Goal: Information Seeking & Learning: Learn about a topic

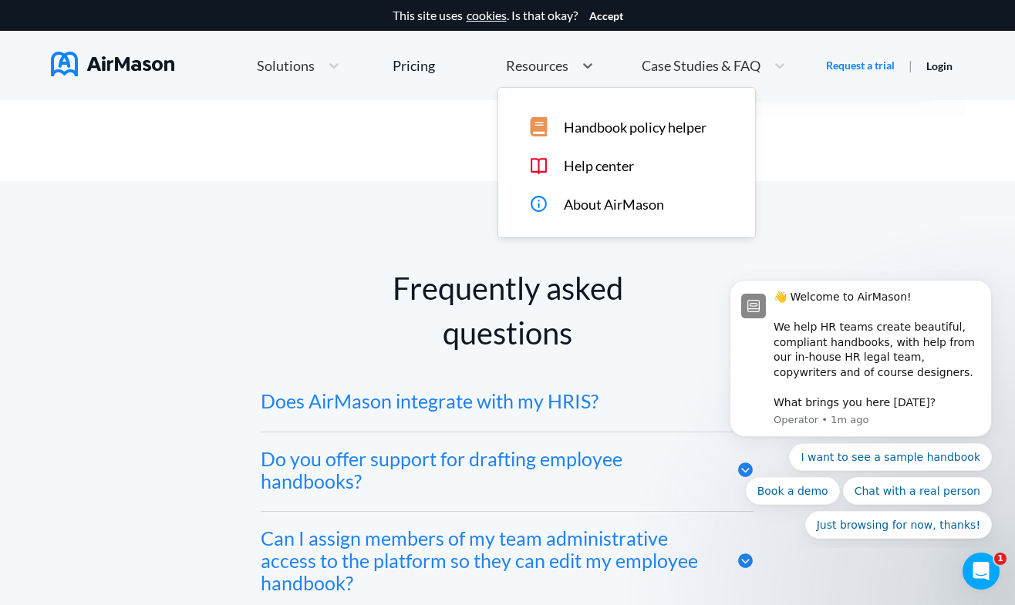
scroll to position [7006, 0]
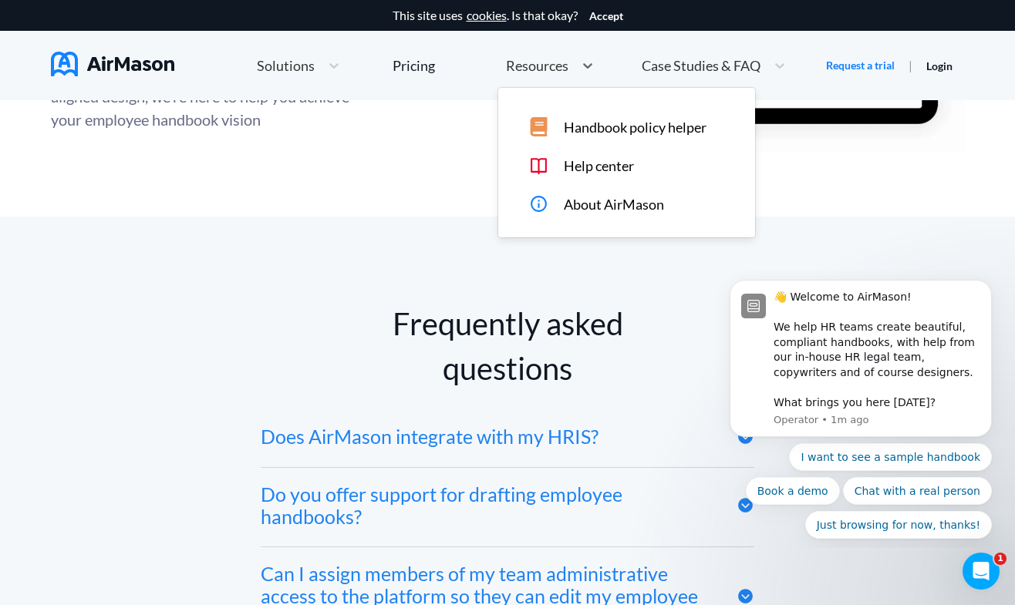
click at [550, 63] on span "Resources" at bounding box center [537, 66] width 62 height 14
click at [599, 130] on span "Handbook policy helper" at bounding box center [635, 128] width 143 height 16
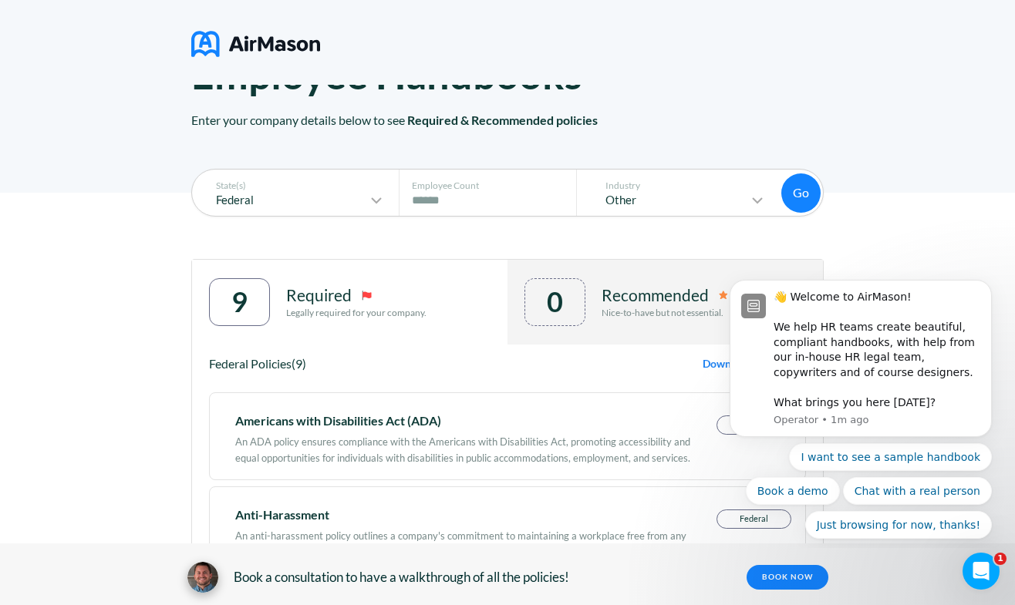
scroll to position [113, 0]
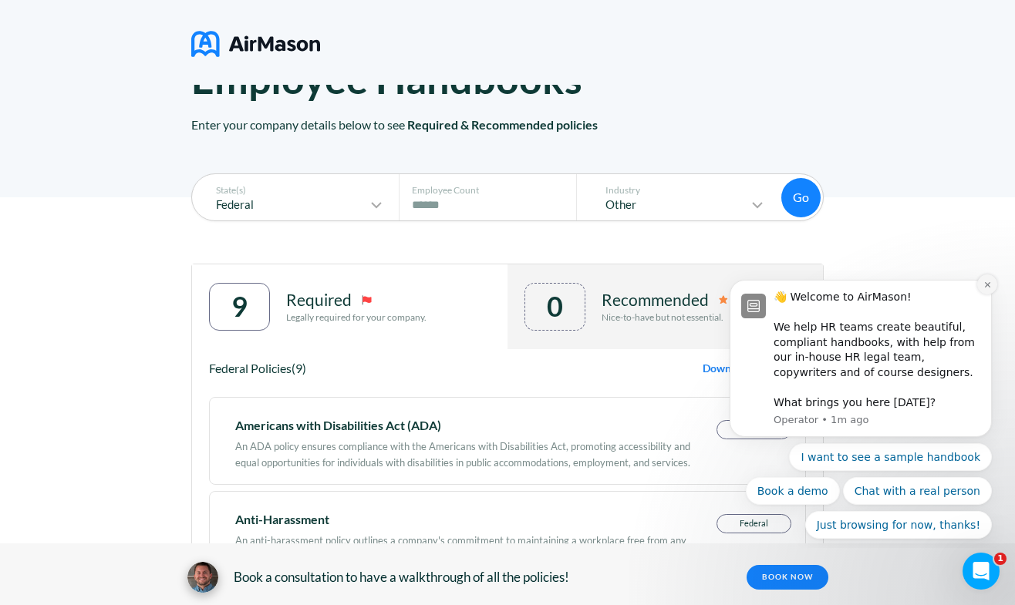
click at [985, 288] on icon "Dismiss notification" at bounding box center [987, 285] width 8 height 8
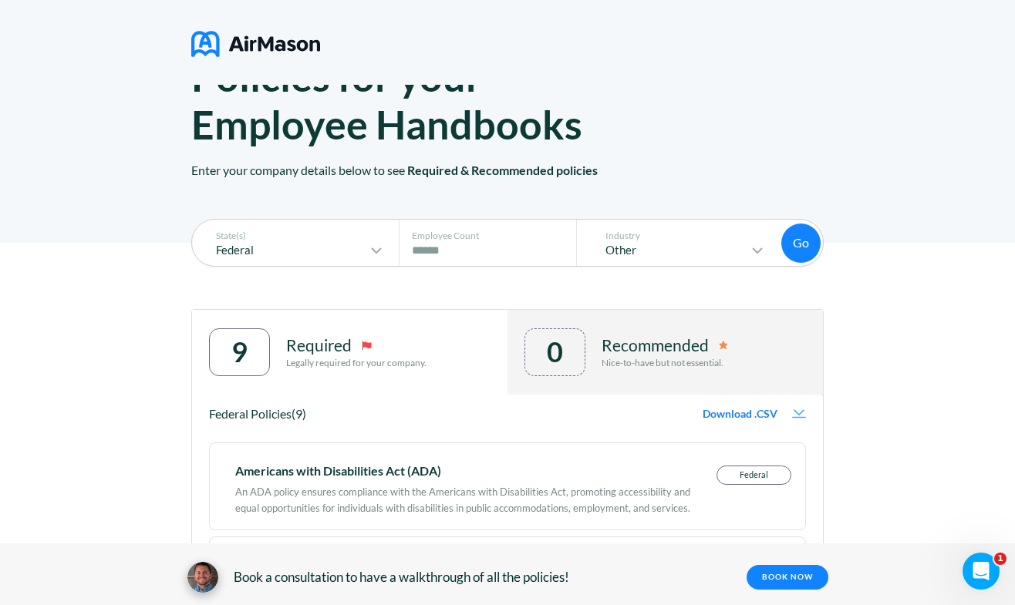
scroll to position [64, 0]
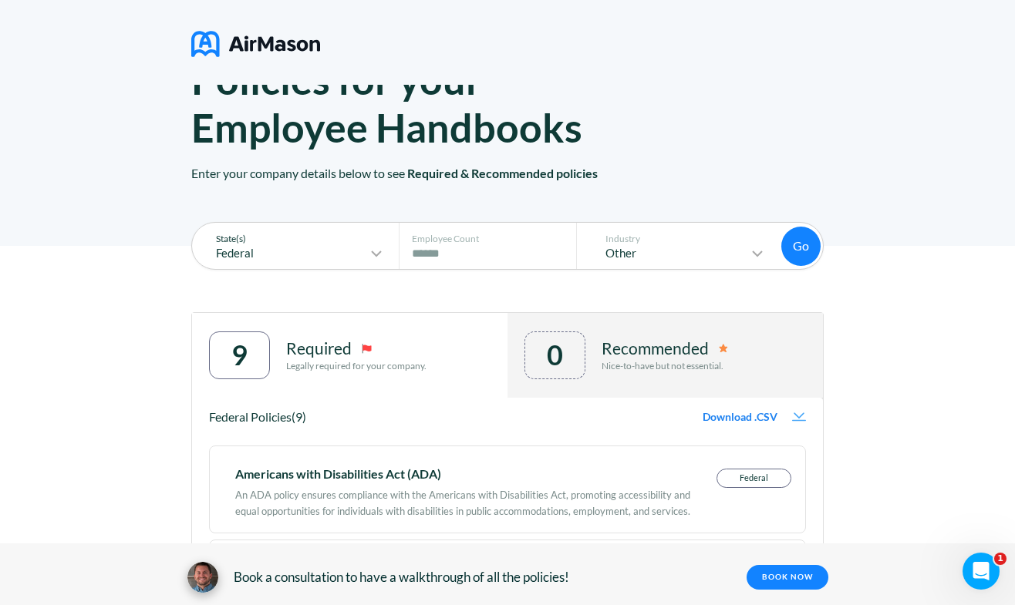
click at [375, 250] on icon at bounding box center [376, 253] width 19 height 19
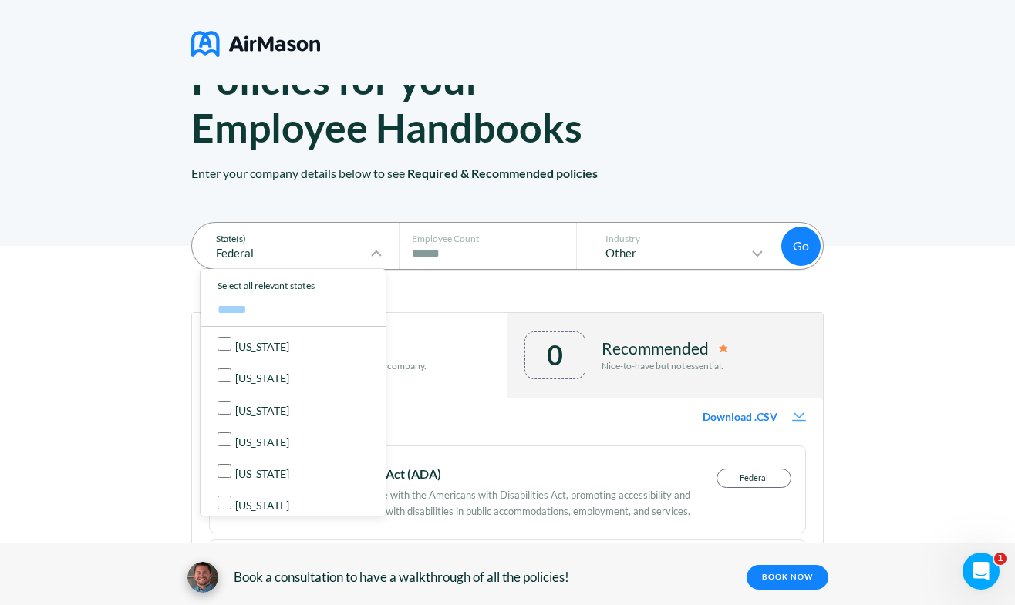
scroll to position [1180, 0]
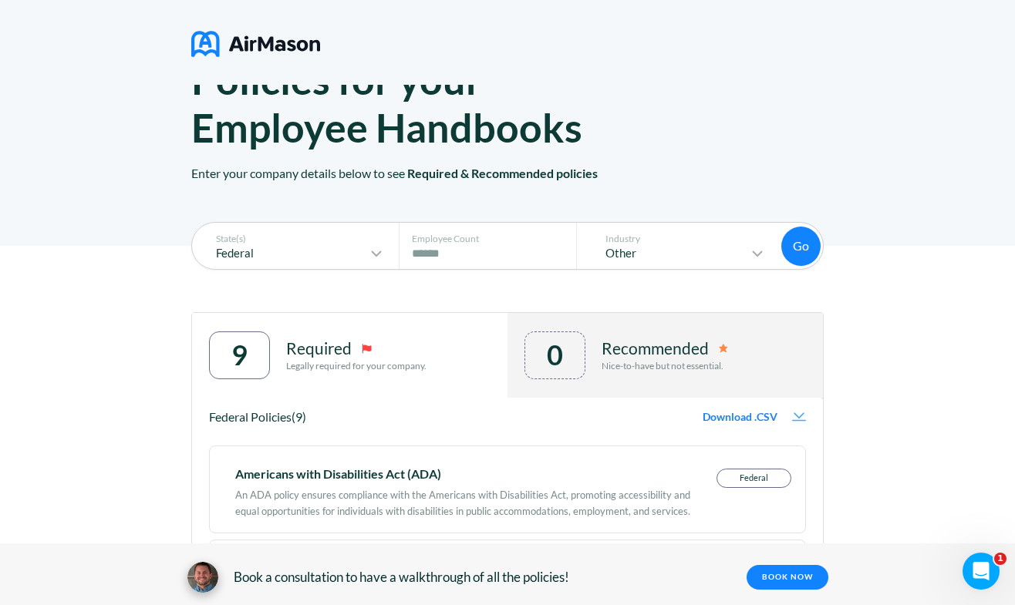
drag, startPoint x: 144, startPoint y: 255, endPoint x: 429, endPoint y: 239, distance: 285.0
click at [429, 239] on p "Employee Count" at bounding box center [492, 239] width 160 height 11
click at [651, 251] on p "Other" at bounding box center [669, 253] width 158 height 13
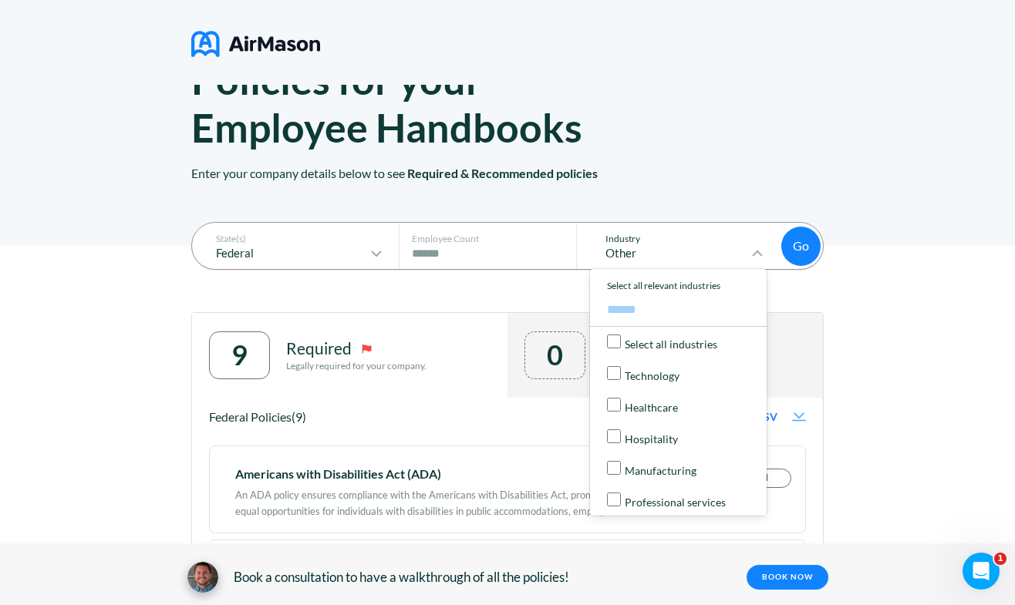
click at [647, 405] on p "Healthcare" at bounding box center [651, 408] width 53 height 12
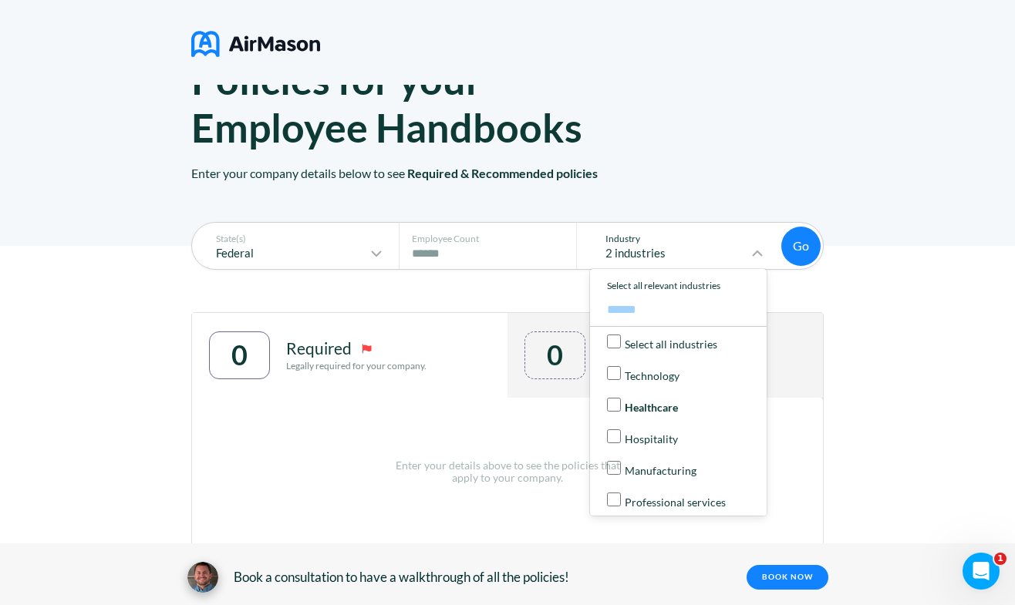
click at [623, 351] on label "Select all industries" at bounding box center [682, 343] width 167 height 32
click at [610, 365] on label "Technology" at bounding box center [682, 375] width 167 height 32
click at [940, 332] on div "State(s) Federal Employee Count # of Employees **** Industry 10 industries Sele…" at bounding box center [507, 442] width 1015 height 393
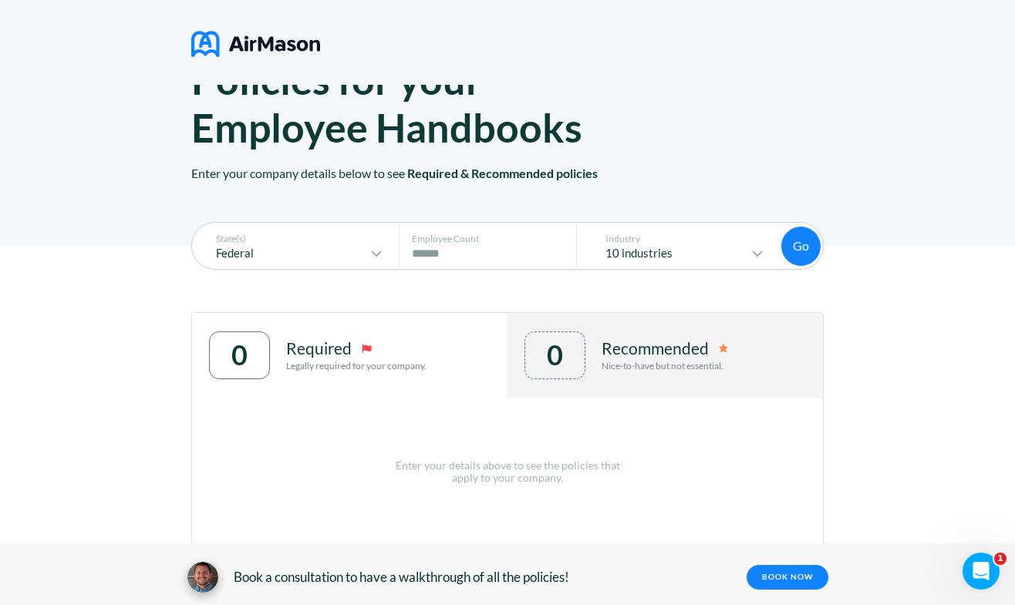
click at [803, 254] on button "Go" at bounding box center [800, 246] width 39 height 39
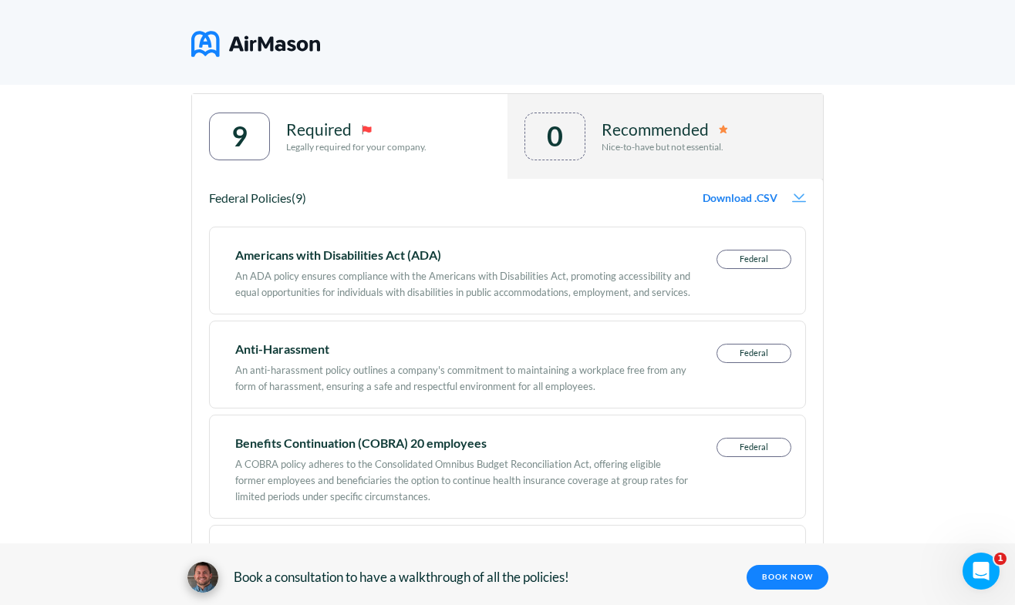
scroll to position [284, 0]
click at [752, 347] on p "Federal" at bounding box center [753, 352] width 73 height 18
click at [599, 358] on div "An anti-harassment policy outlines a company's commitment to maintaining a work…" at bounding box center [463, 373] width 456 height 40
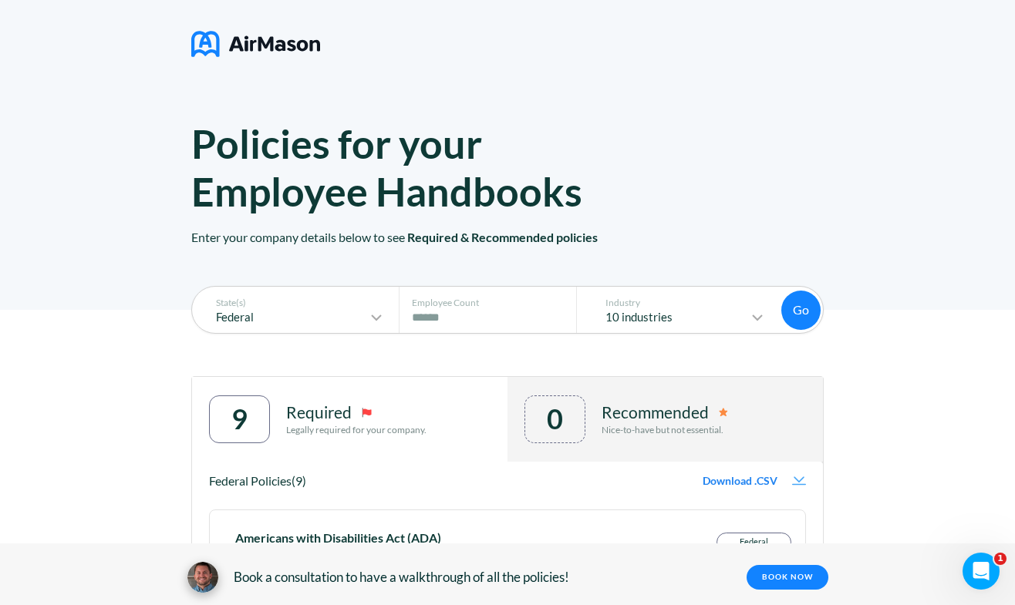
scroll to position [0, 0]
click at [629, 436] on div "Recommended Nice-to-have but not essential." at bounding box center [664, 420] width 126 height 48
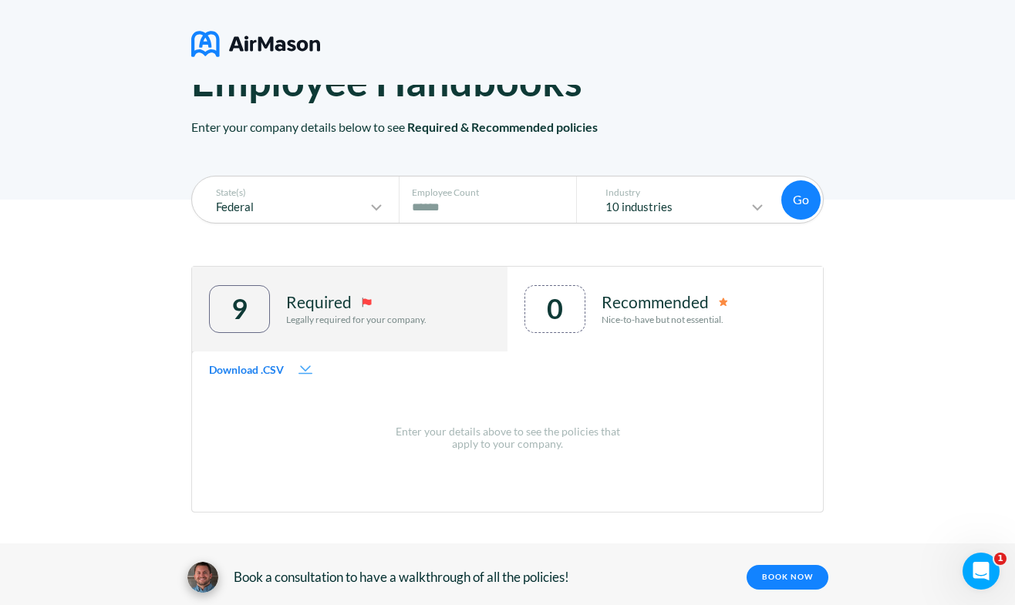
scroll to position [110, 0]
click at [453, 297] on div "9 Required Legally required for your company." at bounding box center [349, 309] width 315 height 85
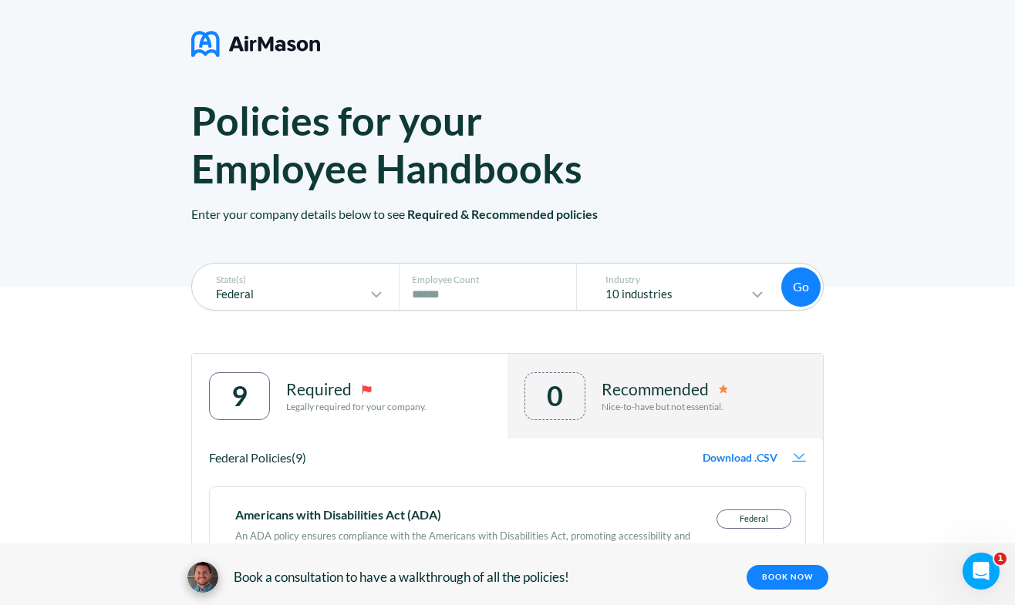
scroll to position [0, 0]
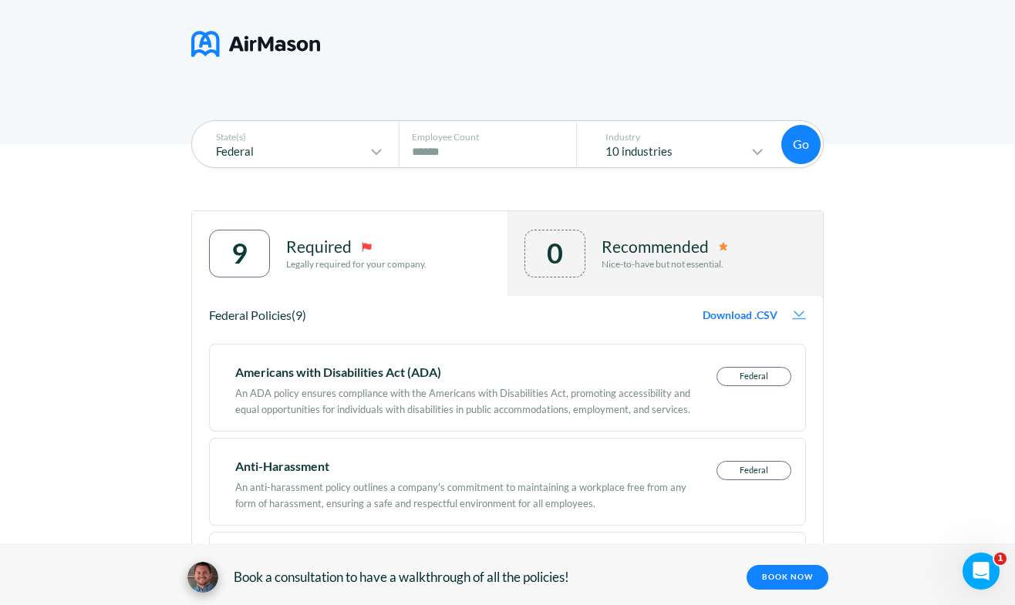
click at [634, 224] on div "0 Recommended Nice-to-have but not essential." at bounding box center [664, 253] width 315 height 85
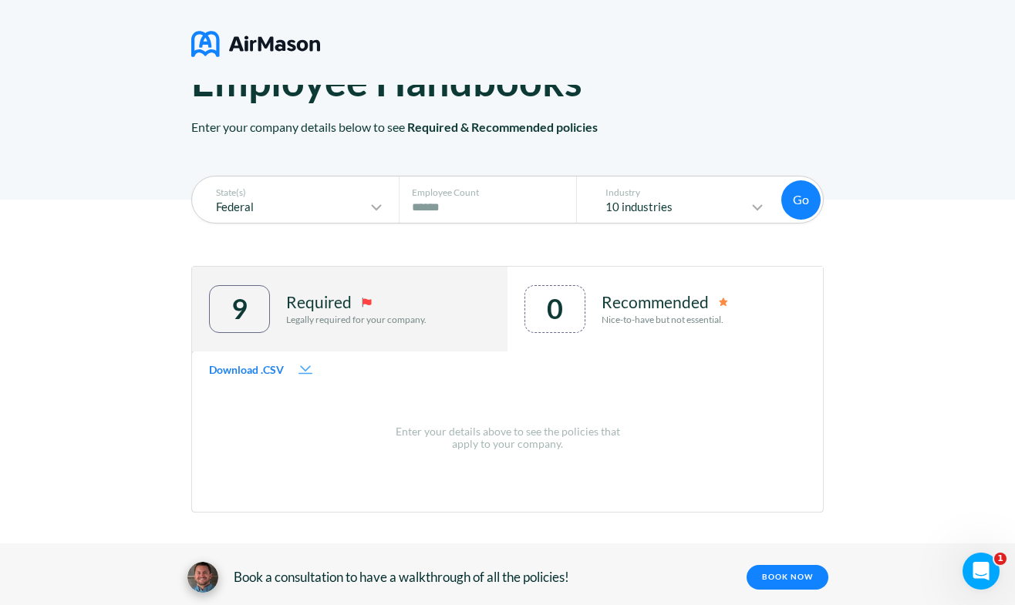
click at [471, 294] on div "9 Required Legally required for your company." at bounding box center [349, 309] width 315 height 85
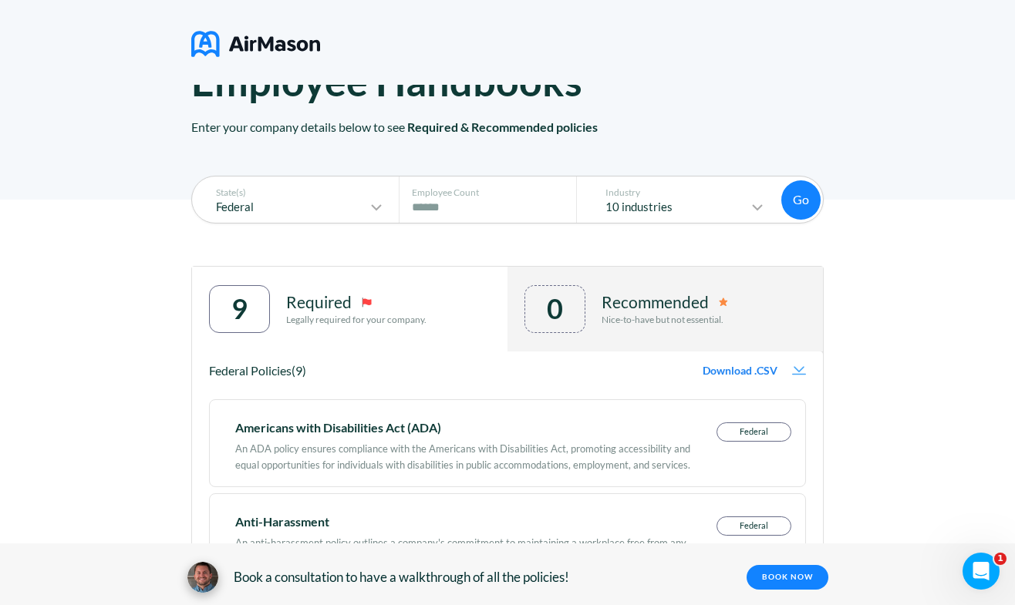
click at [773, 340] on div "0 Recommended Nice-to-have but not essential." at bounding box center [664, 309] width 315 height 85
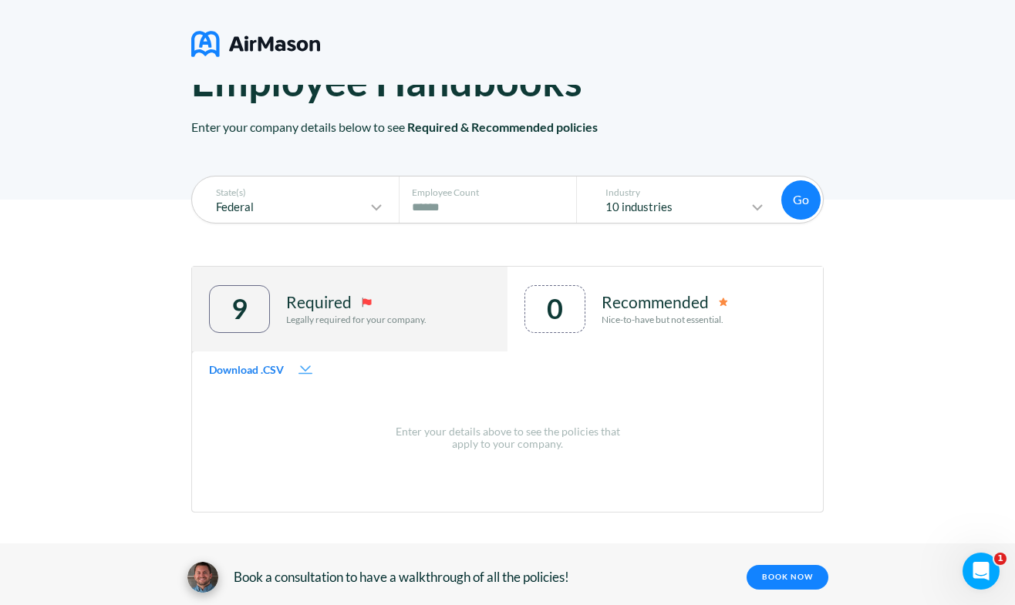
click at [488, 315] on div "9 Required Legally required for your company." at bounding box center [349, 309] width 315 height 85
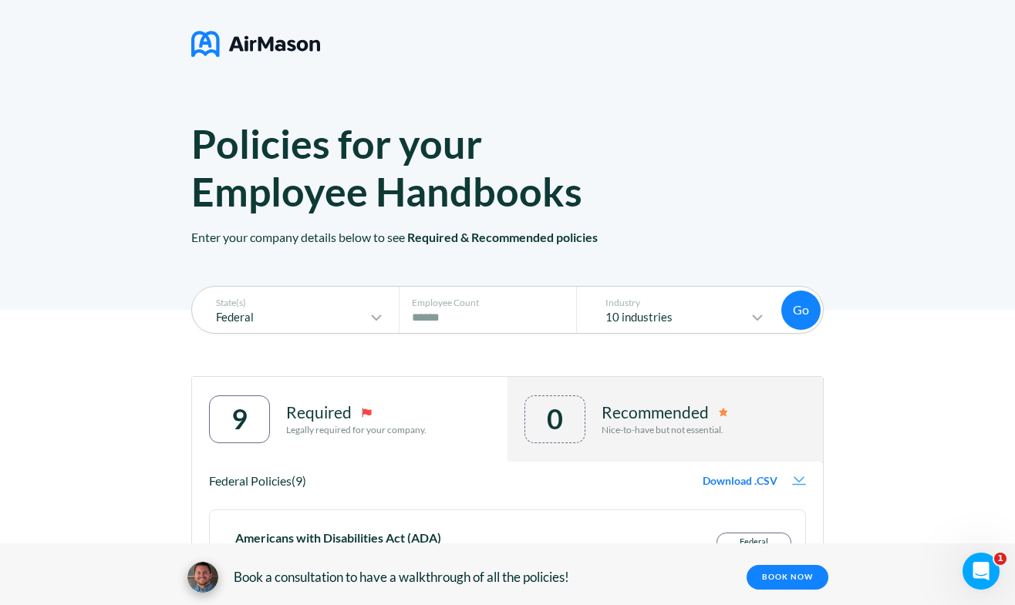
scroll to position [0, 0]
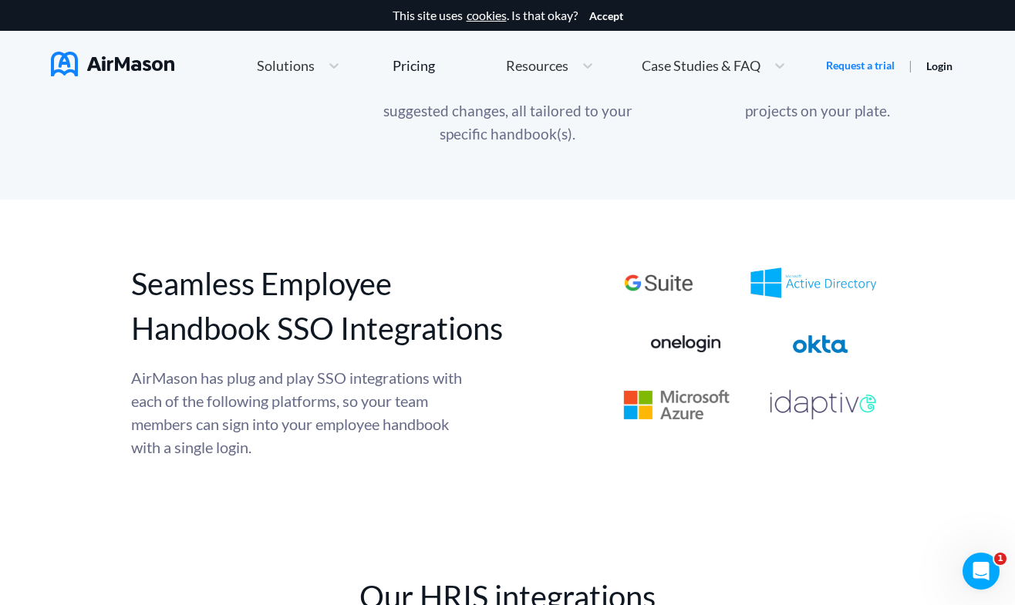
scroll to position [1779, 0]
